Goal: Complete application form

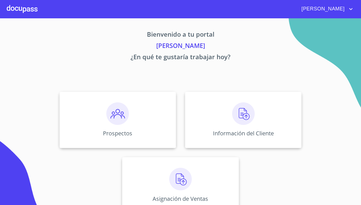
click at [249, 116] on img at bounding box center [243, 113] width 23 height 23
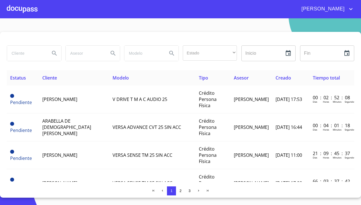
click at [48, 102] on span "[PERSON_NAME]" at bounding box center [59, 99] width 35 height 6
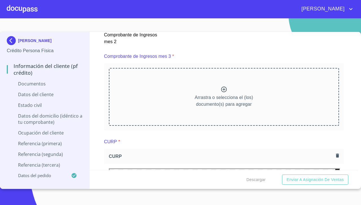
scroll to position [1006, 0]
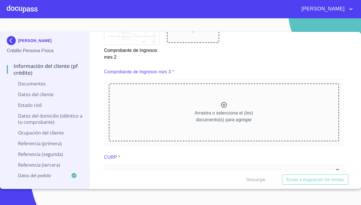
click at [222, 108] on icon at bounding box center [224, 105] width 6 height 6
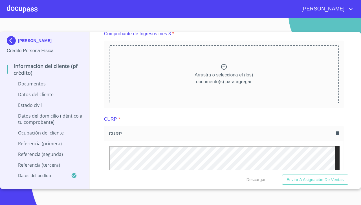
click at [221, 70] on icon at bounding box center [224, 67] width 7 height 7
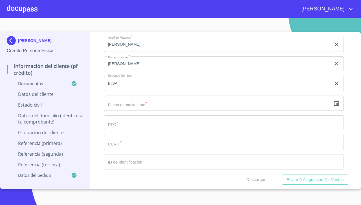
scroll to position [1801, 0]
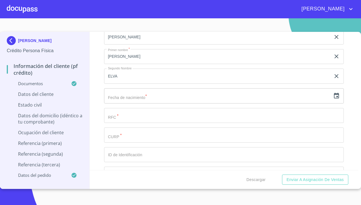
click at [331, 108] on input "Documento de identificación.   *" at bounding box center [224, 115] width 240 height 15
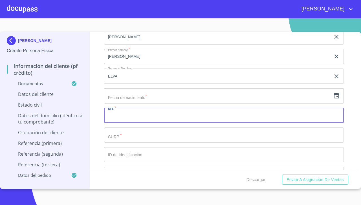
click at [328, 108] on input "Documento de identificación.   *" at bounding box center [224, 115] width 240 height 15
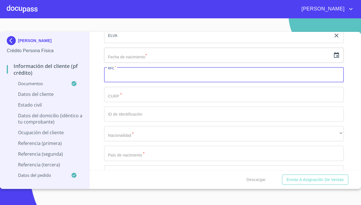
click at [326, 79] on input "Documento de identificación.   *" at bounding box center [224, 74] width 240 height 15
click at [350, 72] on div "Información del cliente (PF crédito) Documentos Documento de identificación.   …" at bounding box center [224, 101] width 269 height 138
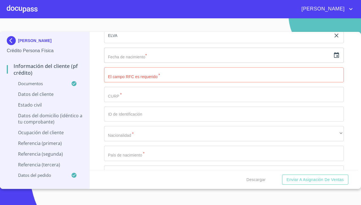
click at [334, 56] on icon "button" at bounding box center [336, 55] width 5 height 6
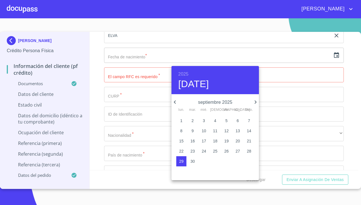
click at [183, 76] on h6 "2025" at bounding box center [183, 74] width 10 height 8
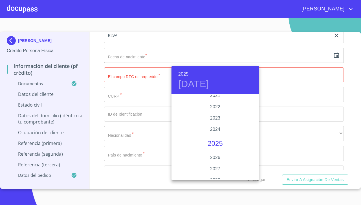
scroll to position [1085, 0]
click at [186, 76] on h6 "2025" at bounding box center [183, 74] width 10 height 8
click at [231, 132] on div "1967" at bounding box center [216, 128] width 88 height 11
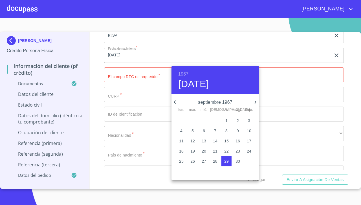
click at [177, 103] on icon "button" at bounding box center [175, 102] width 7 height 7
click at [177, 104] on icon "button" at bounding box center [175, 102] width 7 height 7
click at [177, 103] on icon "button" at bounding box center [175, 102] width 7 height 7
click at [177, 104] on icon "button" at bounding box center [175, 102] width 7 height 7
click at [178, 101] on icon "button" at bounding box center [175, 102] width 7 height 7
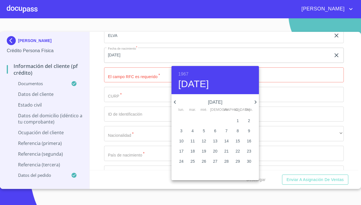
click at [258, 102] on icon "button" at bounding box center [255, 102] width 7 height 7
click at [218, 125] on button "4" at bounding box center [215, 121] width 10 height 10
type input "4 de may. de 1967"
click at [307, 97] on div at bounding box center [180, 102] width 361 height 205
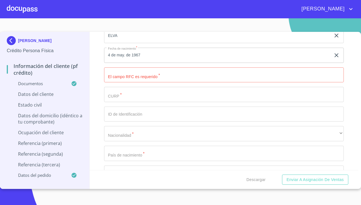
click at [296, 77] on input "Documento de identificación.   *" at bounding box center [224, 74] width 240 height 15
type input "ROHR670504SW1"
click at [351, 84] on div "Información del cliente (PF crédito) Documentos Documento de identificación.   …" at bounding box center [224, 101] width 269 height 138
click at [116, 96] on input "Documento de identificación.   *" at bounding box center [224, 94] width 240 height 15
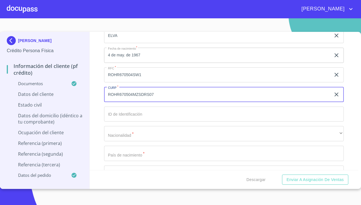
type input "ROHR670504MZSDRS07"
click at [347, 77] on div "Información del cliente (PF crédito) Documentos Documento de identificación.   …" at bounding box center [224, 101] width 269 height 138
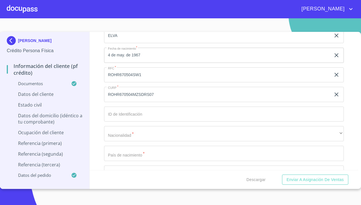
click at [289, 118] on input "Documento de identificación.   *" at bounding box center [224, 114] width 240 height 15
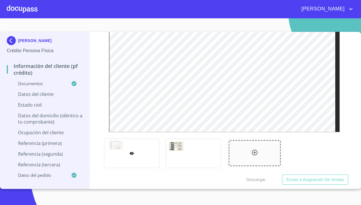
scroll to position [152, 0]
click at [0, 0] on div at bounding box center [0, 0] width 0 height 0
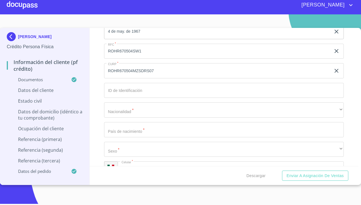
scroll to position [1858, 0]
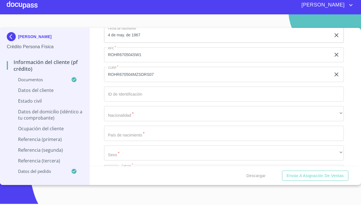
click at [307, 98] on input "Documento de identificación.   *" at bounding box center [224, 94] width 240 height 15
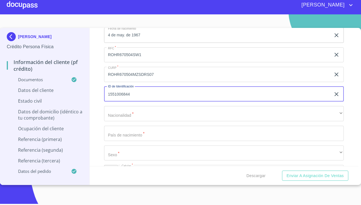
type input "1551006844"
click at [354, 71] on div "Información del cliente (PF crédito) Documentos Documento de identificación.   …" at bounding box center [224, 97] width 269 height 138
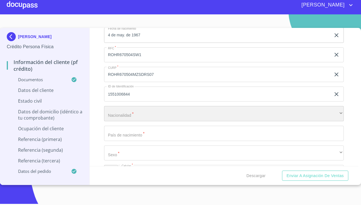
click at [301, 120] on div "​" at bounding box center [224, 113] width 240 height 15
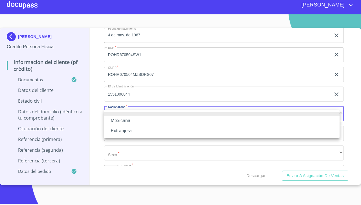
click at [281, 119] on li "Mexicana" at bounding box center [222, 121] width 236 height 10
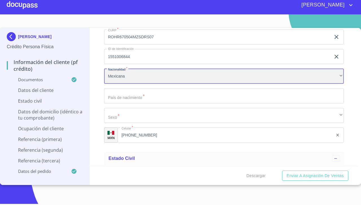
scroll to position [1896, 0]
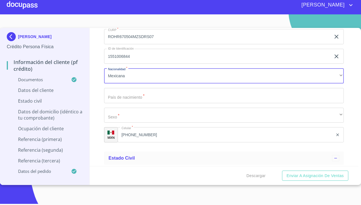
click at [308, 101] on input "Documento de identificación.   *" at bounding box center [224, 95] width 240 height 15
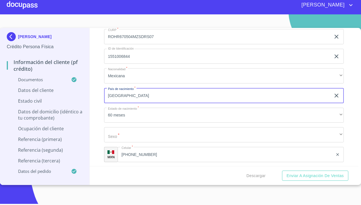
scroll to position [1927, 0]
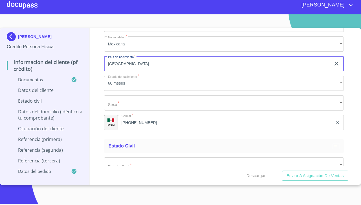
type input "[GEOGRAPHIC_DATA]"
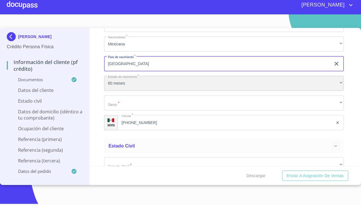
click at [317, 86] on div "60 meses" at bounding box center [224, 83] width 240 height 15
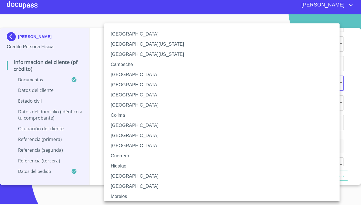
click at [275, 60] on li "Campeche" at bounding box center [224, 65] width 240 height 10
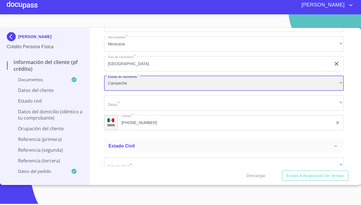
click at [274, 88] on div "Campeche" at bounding box center [224, 83] width 240 height 15
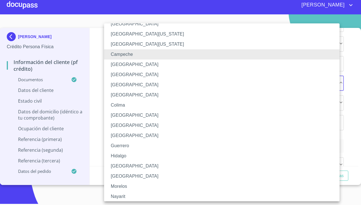
scroll to position [0, 0]
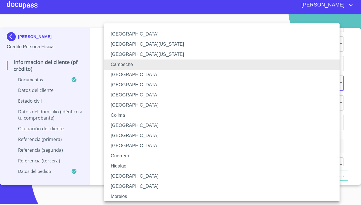
click at [341, 86] on div at bounding box center [180, 102] width 361 height 205
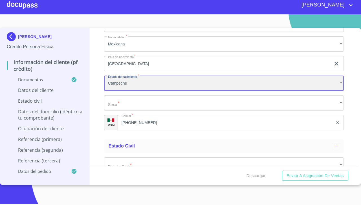
click at [318, 89] on div "Campeche" at bounding box center [224, 83] width 240 height 15
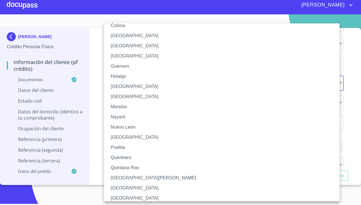
scroll to position [155, 0]
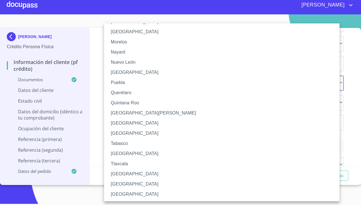
click at [115, 198] on li "[GEOGRAPHIC_DATA]" at bounding box center [224, 194] width 240 height 10
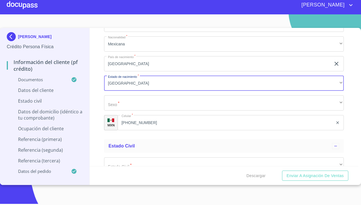
click at [99, 114] on div "Información del cliente (PF crédito) Documentos Documento de identificación.   …" at bounding box center [224, 97] width 269 height 138
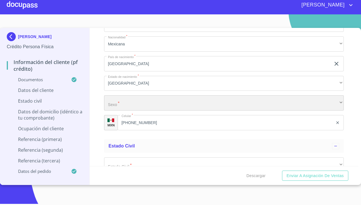
click at [110, 111] on div "​" at bounding box center [224, 102] width 240 height 15
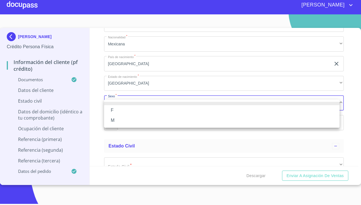
click at [109, 113] on li "F" at bounding box center [222, 110] width 236 height 10
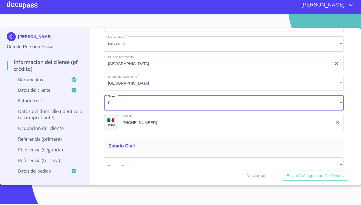
click at [97, 105] on div "Información del cliente (PF crédito) Documentos Documento de identificación.   …" at bounding box center [224, 97] width 269 height 138
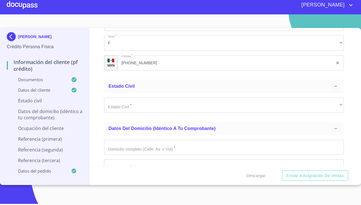
scroll to position [1988, 0]
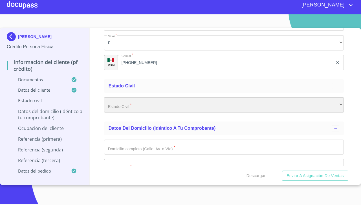
click at [312, 110] on div "​" at bounding box center [224, 104] width 240 height 15
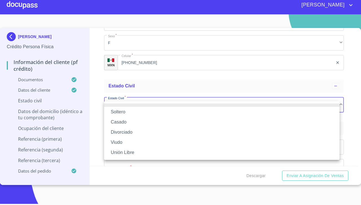
click at [283, 115] on li "Soltero" at bounding box center [222, 112] width 236 height 10
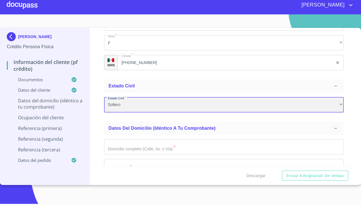
scroll to position [2036, 0]
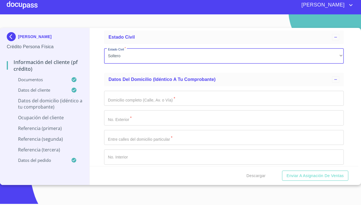
click at [308, 102] on input "Documento de identificación.   *" at bounding box center [224, 98] width 240 height 15
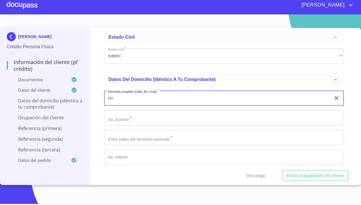
type input "O"
type input "P"
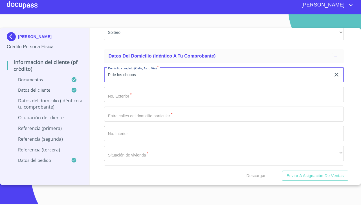
scroll to position [2066, 0]
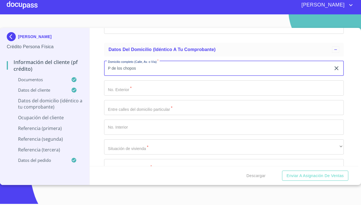
type input "P de los chopos"
click at [282, 91] on input "Documento de identificación.   *" at bounding box center [224, 87] width 240 height 15
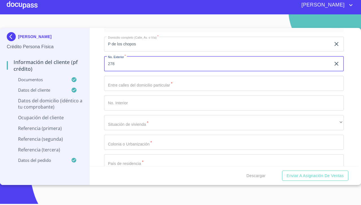
scroll to position [2091, 0]
type input "2780"
click at [275, 87] on input "Documento de identificación.   *" at bounding box center [224, 82] width 240 height 15
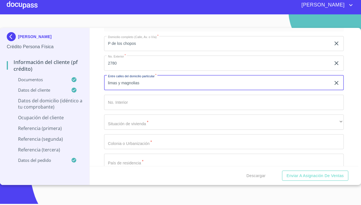
type input "limas y magnolias"
click at [351, 81] on div "Información del cliente (PF crédito) Documentos Documento de identificación.   …" at bounding box center [224, 97] width 269 height 138
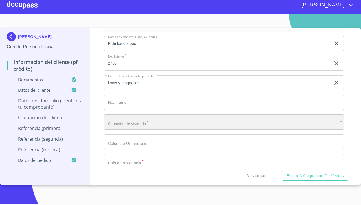
click at [300, 127] on div "​" at bounding box center [224, 122] width 240 height 15
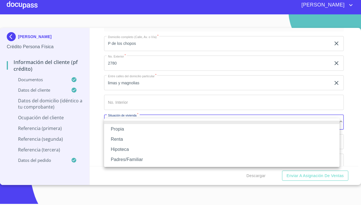
click at [271, 126] on li "Propia" at bounding box center [222, 129] width 236 height 10
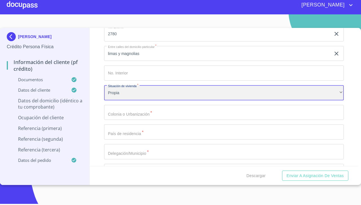
scroll to position [2125, 0]
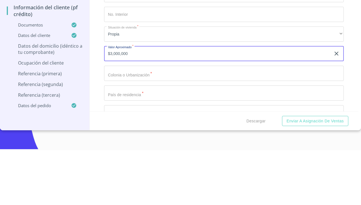
type input "$3,000,000"
click at [304, 130] on input "Documento de identificación.   *" at bounding box center [224, 128] width 240 height 15
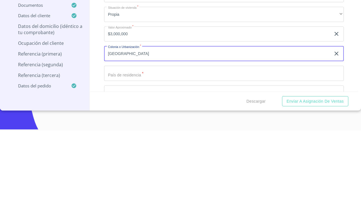
type input "[GEOGRAPHIC_DATA]"
click at [217, 150] on input "Documento de identificación.   *" at bounding box center [224, 147] width 240 height 15
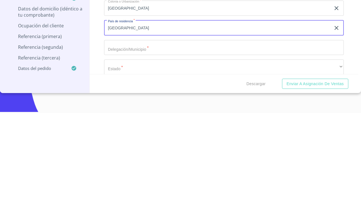
scroll to position [2153, 0]
type input "[GEOGRAPHIC_DATA]"
click at [239, 140] on input "Documento de identificación.   *" at bounding box center [224, 138] width 240 height 15
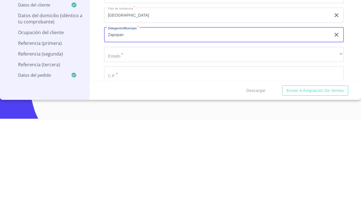
scroll to position [2175, 0]
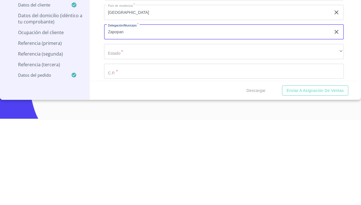
type input "Zapopan"
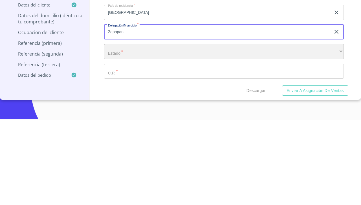
click at [280, 141] on div "​" at bounding box center [224, 136] width 240 height 15
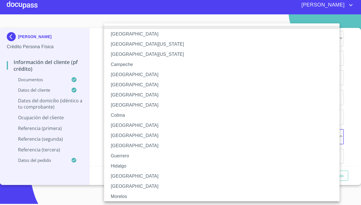
click at [207, 176] on li "[GEOGRAPHIC_DATA]" at bounding box center [224, 176] width 240 height 10
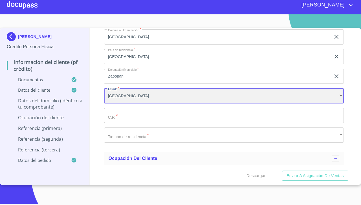
scroll to position [2217, 0]
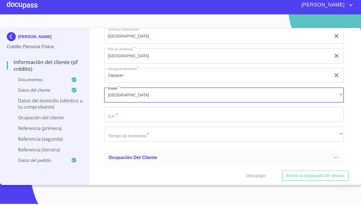
click at [243, 112] on input "Documento de identificación.   *" at bounding box center [224, 114] width 240 height 15
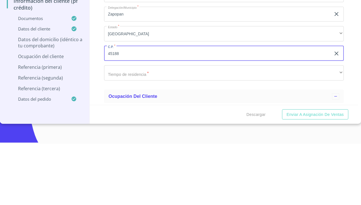
type input "45188"
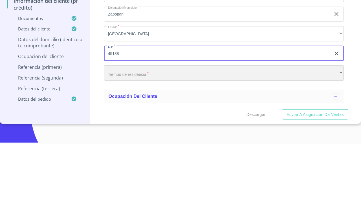
click at [247, 136] on div "​" at bounding box center [224, 134] width 240 height 15
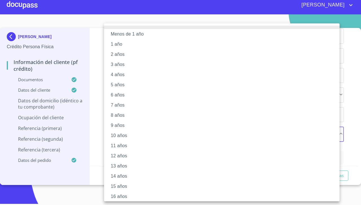
scroll to position [43, 0]
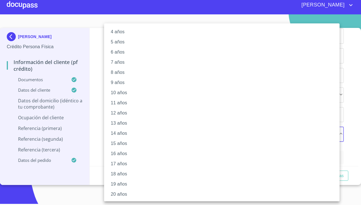
click at [165, 197] on li "20 años" at bounding box center [224, 194] width 240 height 10
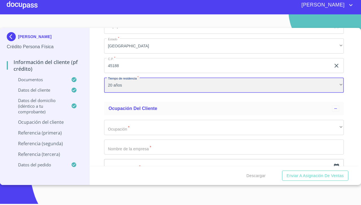
scroll to position [2276, 0]
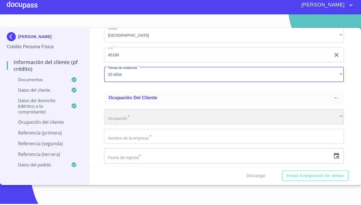
click at [123, 122] on div "​" at bounding box center [224, 116] width 240 height 15
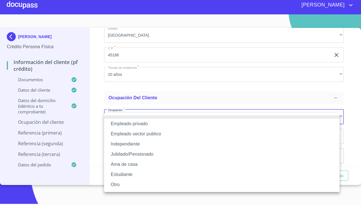
click at [117, 134] on li "Empleado sector publico" at bounding box center [222, 134] width 236 height 10
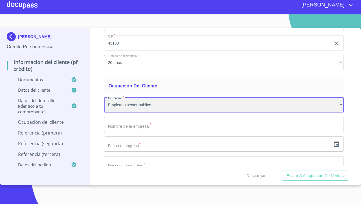
scroll to position [2289, 0]
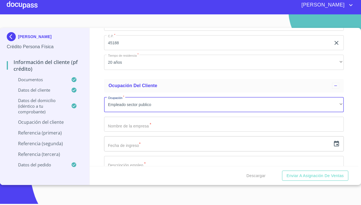
click at [289, 127] on input "Documento de identificación.   *" at bounding box center [224, 124] width 240 height 15
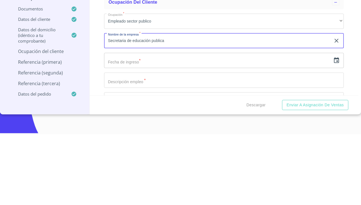
scroll to position [2309, 0]
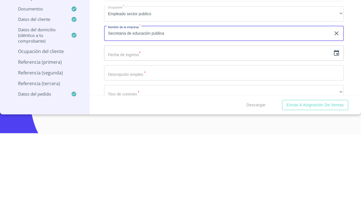
type input "Secretaria de educación publica"
click at [333, 127] on icon "button" at bounding box center [336, 124] width 7 height 7
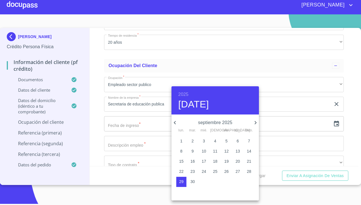
click at [183, 143] on span "1" at bounding box center [181, 141] width 10 height 6
click at [185, 98] on h6 "2025" at bounding box center [183, 95] width 10 height 8
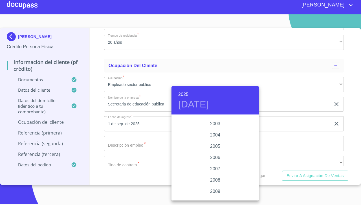
scroll to position [877, 0]
click at [229, 148] on div "2005" at bounding box center [216, 147] width 88 height 11
type input "1 de sep. de 2005"
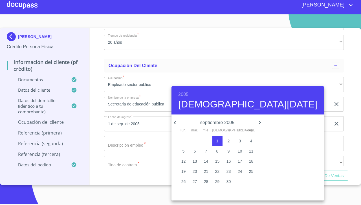
click at [98, 129] on div at bounding box center [180, 102] width 361 height 205
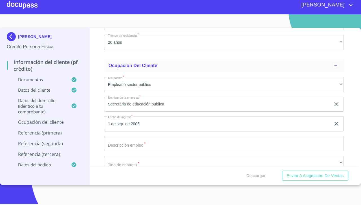
scroll to position [2342, 0]
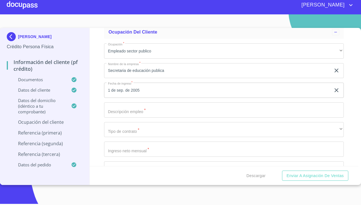
click at [273, 115] on input "Documento de identificación.   *" at bounding box center [224, 109] width 240 height 15
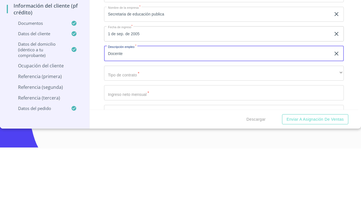
type input "Docente"
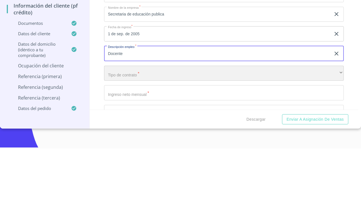
click at [230, 131] on div "​" at bounding box center [224, 129] width 240 height 15
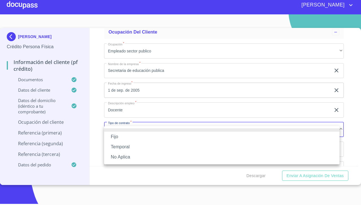
click at [186, 138] on li "Fijo" at bounding box center [222, 137] width 236 height 10
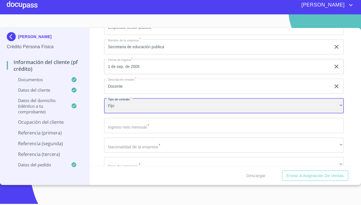
scroll to position [2381, 0]
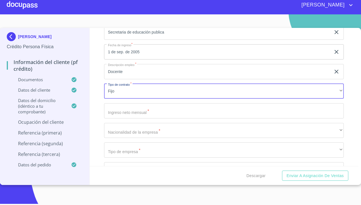
click at [197, 115] on input "Documento de identificación.   *" at bounding box center [224, 110] width 240 height 15
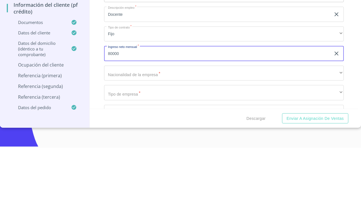
type input "80000"
click at [97, 143] on div "Información del cliente (PF crédito) Documentos Documento de identificación.   …" at bounding box center [224, 97] width 269 height 138
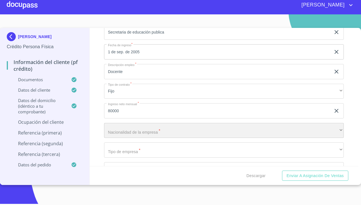
click at [292, 132] on div "​" at bounding box center [224, 130] width 240 height 15
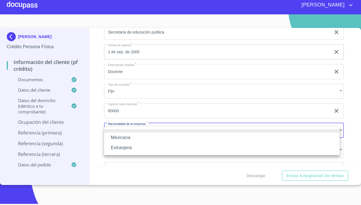
click at [287, 139] on li "Mexicana" at bounding box center [222, 138] width 236 height 10
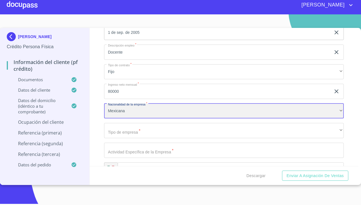
scroll to position [2410, 0]
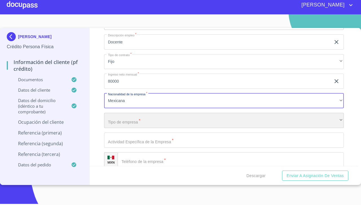
click at [293, 117] on div "​" at bounding box center [224, 120] width 240 height 15
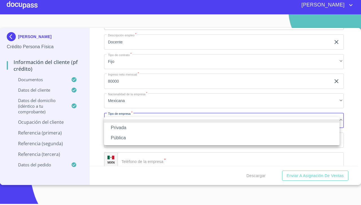
click at [279, 136] on li "Pública" at bounding box center [222, 138] width 236 height 10
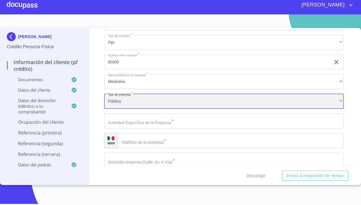
scroll to position [2439, 0]
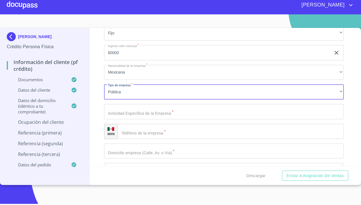
click at [289, 116] on input "Documento de identificación.   *" at bounding box center [224, 111] width 240 height 15
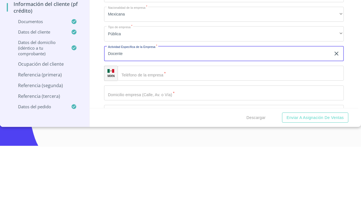
type input "Docente"
click at [208, 132] on input "Documento de identificación.   *" at bounding box center [231, 131] width 226 height 15
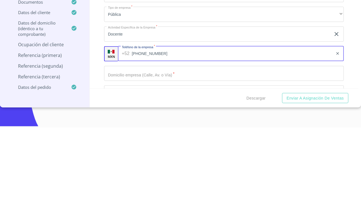
scroll to position [2465, 0]
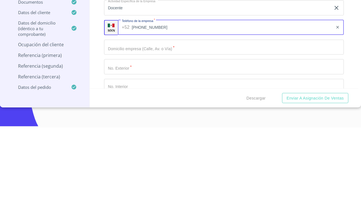
type input "[PHONE_NUMBER]"
click at [218, 126] on input "Documento de identificación.   *" at bounding box center [224, 124] width 240 height 15
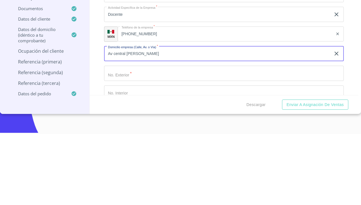
type input "Av central [PERSON_NAME]"
click at [204, 145] on input "Documento de identificación.   *" at bounding box center [224, 144] width 240 height 15
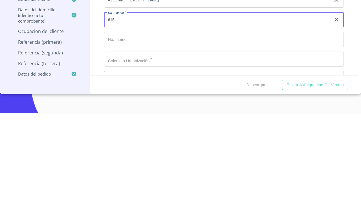
scroll to position [2500, 0]
type input "615"
click at [221, 131] on input "Documento de identificación.   *" at bounding box center [224, 129] width 240 height 15
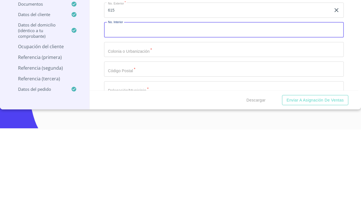
scroll to position [2524, 0]
click at [207, 129] on input "Documento de identificación.   *" at bounding box center [224, 124] width 240 height 15
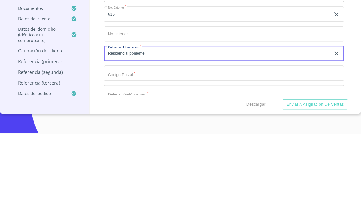
type input "Residencial poniente"
click at [114, 150] on input "Documento de identificación.   *" at bounding box center [224, 144] width 240 height 15
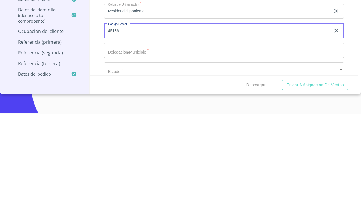
scroll to position [2552, 0]
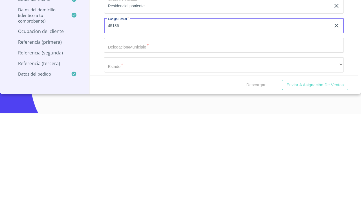
type input "45136"
click at [235, 138] on input "Documento de identificación.   *" at bounding box center [224, 136] width 240 height 15
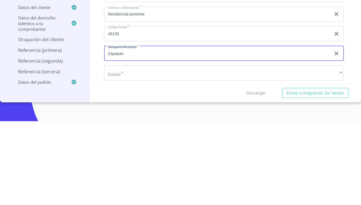
scroll to position [2573, 0]
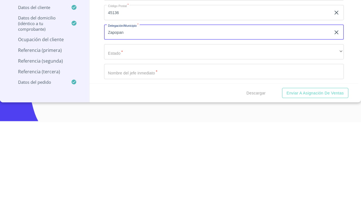
type input "Zapopan"
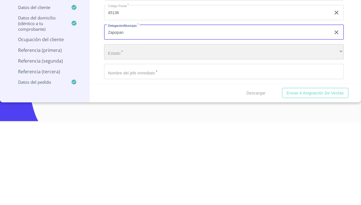
click at [228, 140] on div "​" at bounding box center [224, 134] width 240 height 15
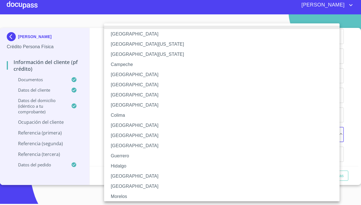
click at [194, 176] on li "[GEOGRAPHIC_DATA]" at bounding box center [224, 176] width 240 height 10
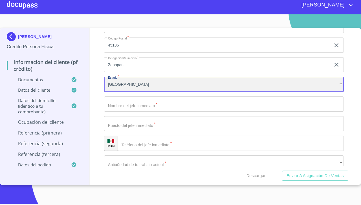
scroll to position [2625, 0]
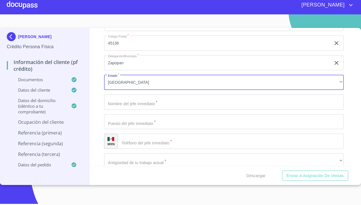
click at [119, 106] on input "Documento de identificación.   *" at bounding box center [224, 102] width 240 height 15
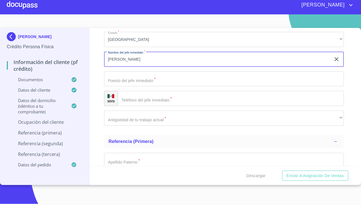
scroll to position [2668, 0]
type input "[PERSON_NAME]"
click at [187, 81] on input "Documento de identificación.   *" at bounding box center [224, 78] width 240 height 15
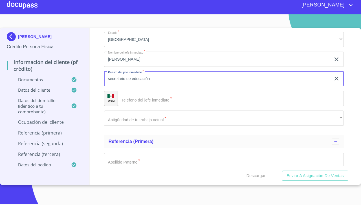
scroll to position [2696, 0]
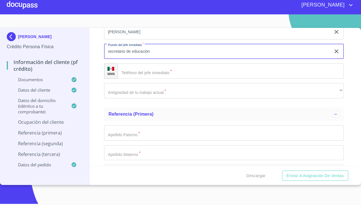
type input "secretario de educación"
click at [211, 76] on input "Documento de identificación.   *" at bounding box center [231, 71] width 226 height 15
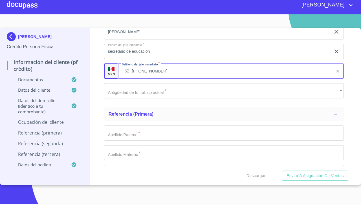
scroll to position [2716, 0]
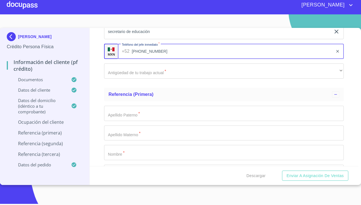
type input "[PHONE_NUMBER]"
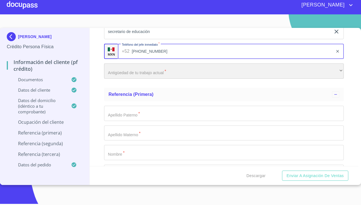
click at [254, 78] on div "​" at bounding box center [224, 71] width 240 height 15
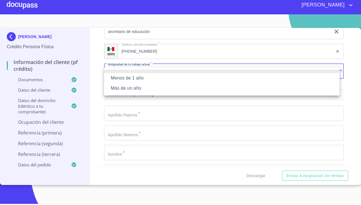
click at [212, 88] on li "Más de un año" at bounding box center [222, 88] width 236 height 10
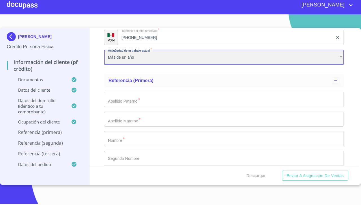
scroll to position [2730, 0]
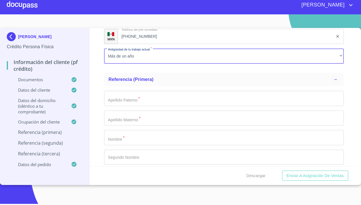
click at [203, 94] on input "Documento de identificación.   *" at bounding box center [224, 98] width 240 height 15
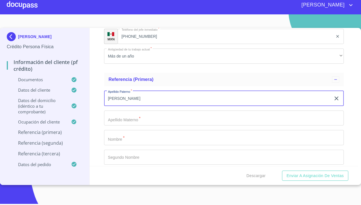
scroll to position [2768, 0]
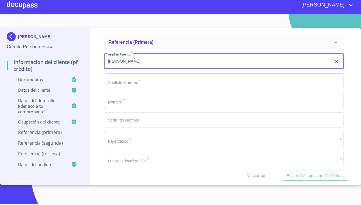
type input "[PERSON_NAME]"
click at [197, 85] on input "Documento de identificación.   *" at bounding box center [224, 80] width 240 height 15
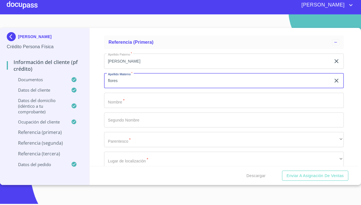
scroll to position [2784, 0]
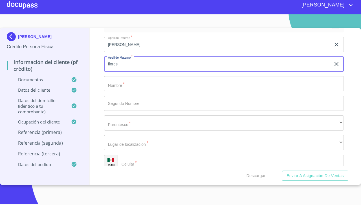
type input "flores"
click at [195, 85] on input "Documento de identificación.   *" at bounding box center [224, 83] width 240 height 15
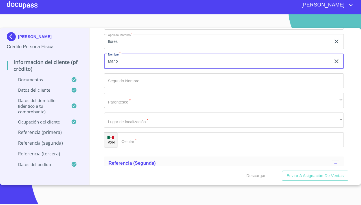
scroll to position [2810, 0]
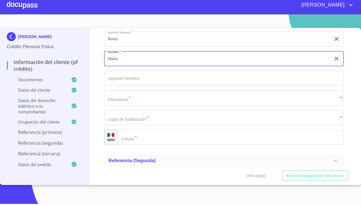
type input "Mario"
click at [207, 79] on input "Documento de identificación.   *" at bounding box center [224, 78] width 240 height 15
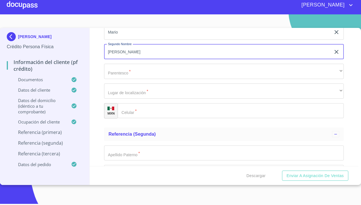
scroll to position [2840, 0]
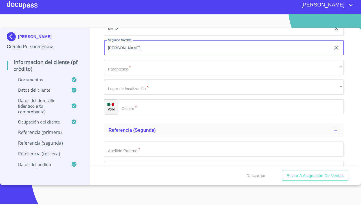
type input "[PERSON_NAME]"
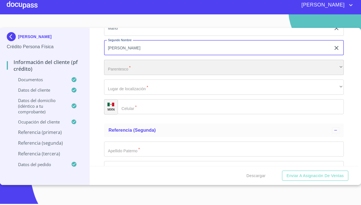
click at [223, 75] on div "​" at bounding box center [224, 67] width 240 height 15
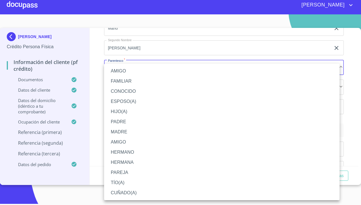
click at [196, 82] on li "FAMILIAR" at bounding box center [222, 81] width 236 height 10
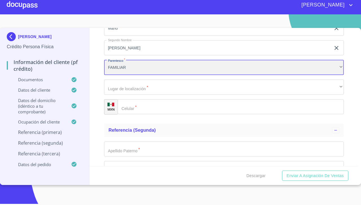
scroll to position [2855, 0]
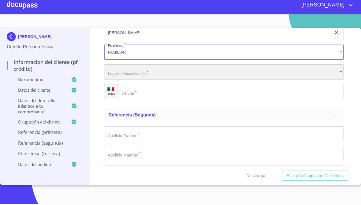
click at [228, 72] on div "​" at bounding box center [224, 71] width 240 height 15
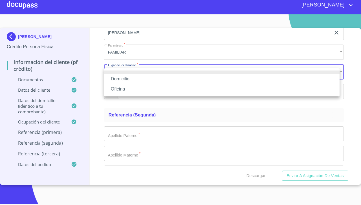
click at [174, 75] on li "Domicilio" at bounding box center [222, 79] width 236 height 10
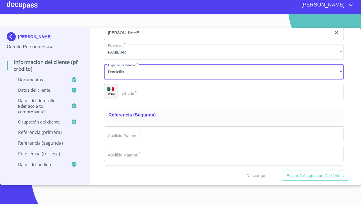
click at [193, 96] on input "Documento de identificación.   *" at bounding box center [231, 91] width 226 height 15
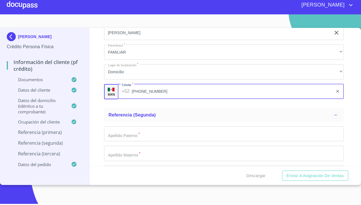
scroll to position [2901, 0]
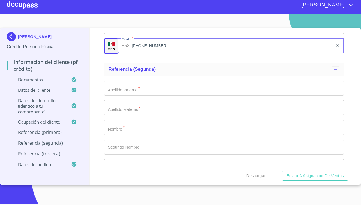
type input "[PHONE_NUMBER]"
click at [220, 90] on input "Documento de identificación.   *" at bounding box center [224, 88] width 240 height 15
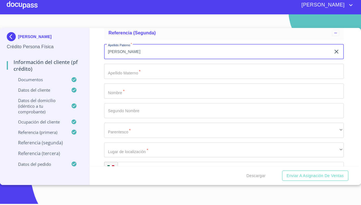
scroll to position [2938, 0]
type input "[PERSON_NAME]"
click at [208, 75] on input "Documento de identificación.   *" at bounding box center [224, 71] width 240 height 15
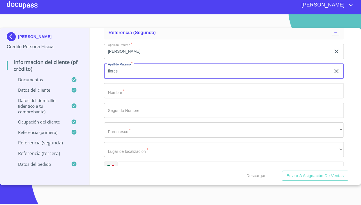
scroll to position [2956, 0]
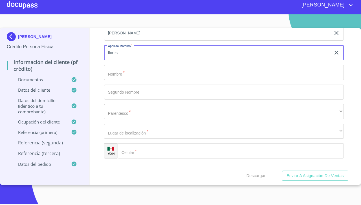
type input "flores"
click at [214, 75] on input "Documento de identificación.   *" at bounding box center [224, 72] width 240 height 15
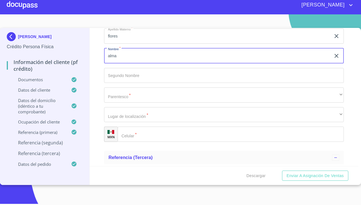
scroll to position [2975, 0]
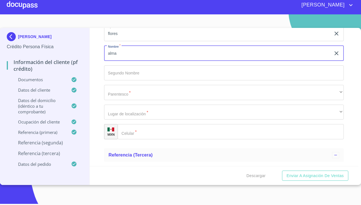
type input "alma"
click at [211, 77] on input "Documento de identificación.   *" at bounding box center [224, 73] width 240 height 15
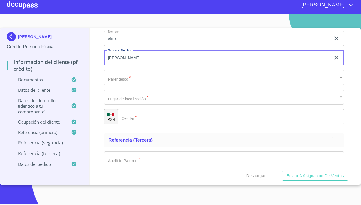
scroll to position [2997, 0]
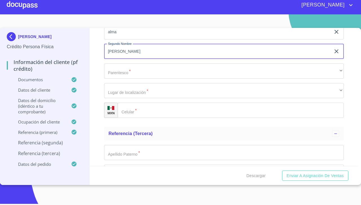
type input "[PERSON_NAME]"
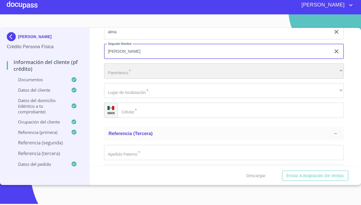
click at [208, 75] on div "​" at bounding box center [224, 71] width 240 height 15
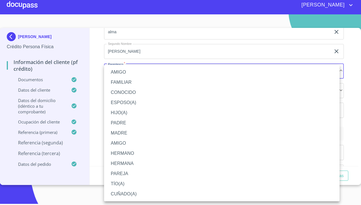
click at [171, 81] on li "FAMILIAR" at bounding box center [222, 82] width 236 height 10
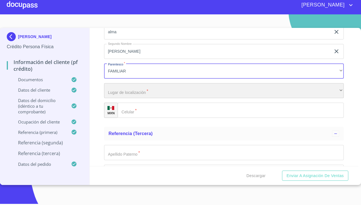
click at [202, 94] on div "​" at bounding box center [224, 90] width 240 height 15
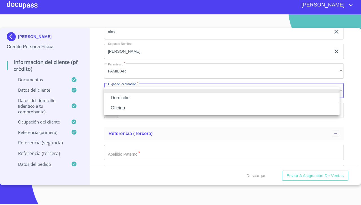
click at [178, 100] on li "Domicilio" at bounding box center [222, 98] width 236 height 10
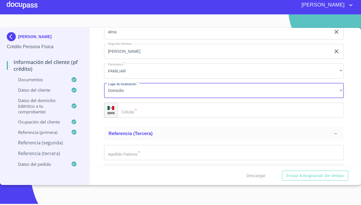
click at [187, 113] on input "Documento de identificación.   *" at bounding box center [231, 110] width 226 height 15
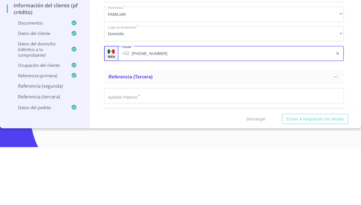
scroll to position [3038, 0]
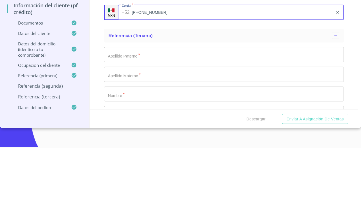
type input "[PHONE_NUMBER]"
click at [248, 116] on input "Documento de identificación.   *" at bounding box center [224, 111] width 240 height 15
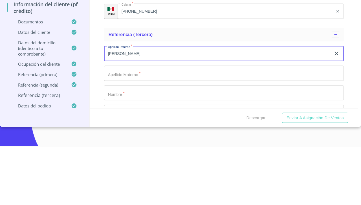
type input "[PERSON_NAME]"
click at [232, 132] on input "Documento de identificación.   *" at bounding box center [224, 131] width 240 height 15
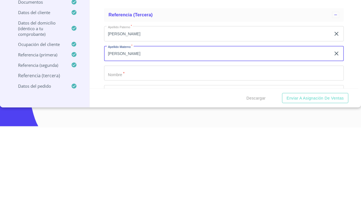
type input "[PERSON_NAME]"
click at [214, 153] on input "Documento de identificación.   *" at bounding box center [224, 150] width 240 height 15
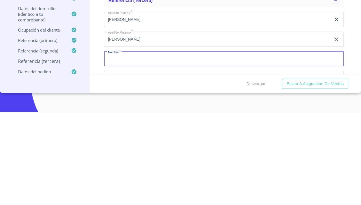
type input "i"
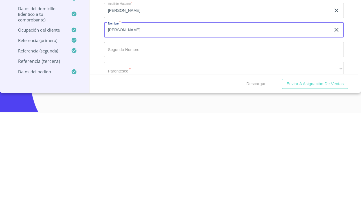
scroll to position [3078, 0]
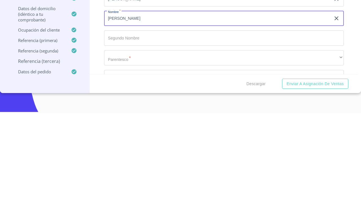
type input "[PERSON_NAME]"
click at [217, 133] on input "Documento de identificación.   *" at bounding box center [224, 130] width 240 height 15
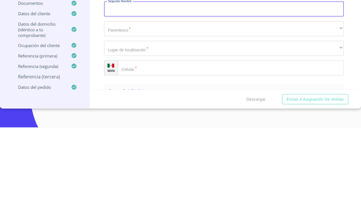
scroll to position [3119, 0]
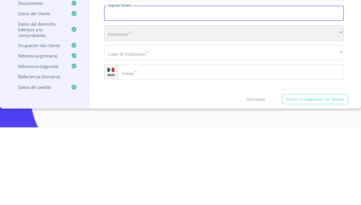
click at [203, 112] on div "​" at bounding box center [224, 109] width 240 height 15
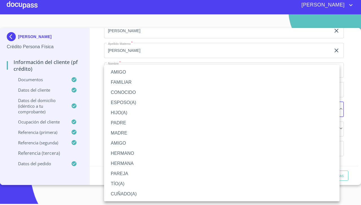
click at [154, 73] on li "AMIGO" at bounding box center [222, 72] width 236 height 10
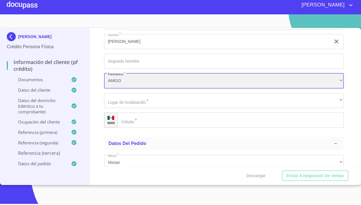
scroll to position [3153, 0]
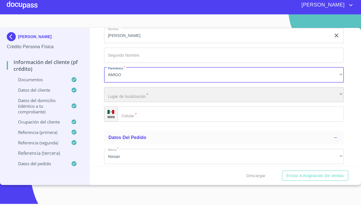
click at [208, 99] on div "​" at bounding box center [224, 94] width 240 height 15
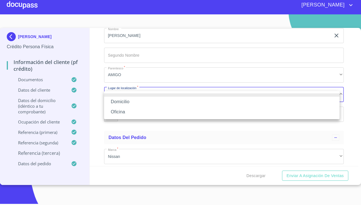
click at [197, 102] on li "Domicilio" at bounding box center [222, 102] width 236 height 10
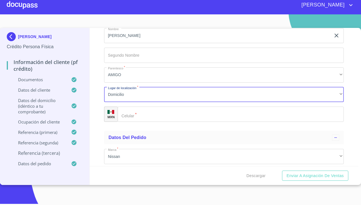
click at [203, 115] on input "Documento de identificación.   *" at bounding box center [231, 114] width 226 height 15
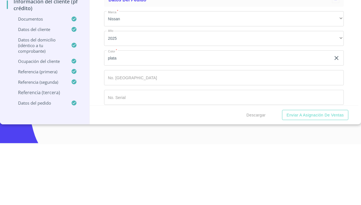
scroll to position [3240, 0]
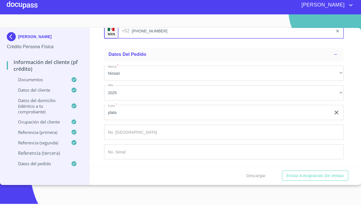
type input "[PHONE_NUMBER]"
click at [257, 179] on button "Descargar" at bounding box center [257, 176] width 24 height 10
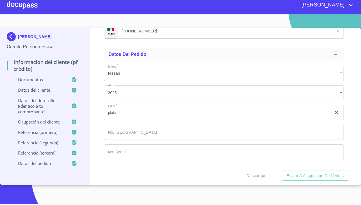
click at [257, 175] on span "Descargar" at bounding box center [256, 176] width 19 height 7
